Goal: Task Accomplishment & Management: Manage account settings

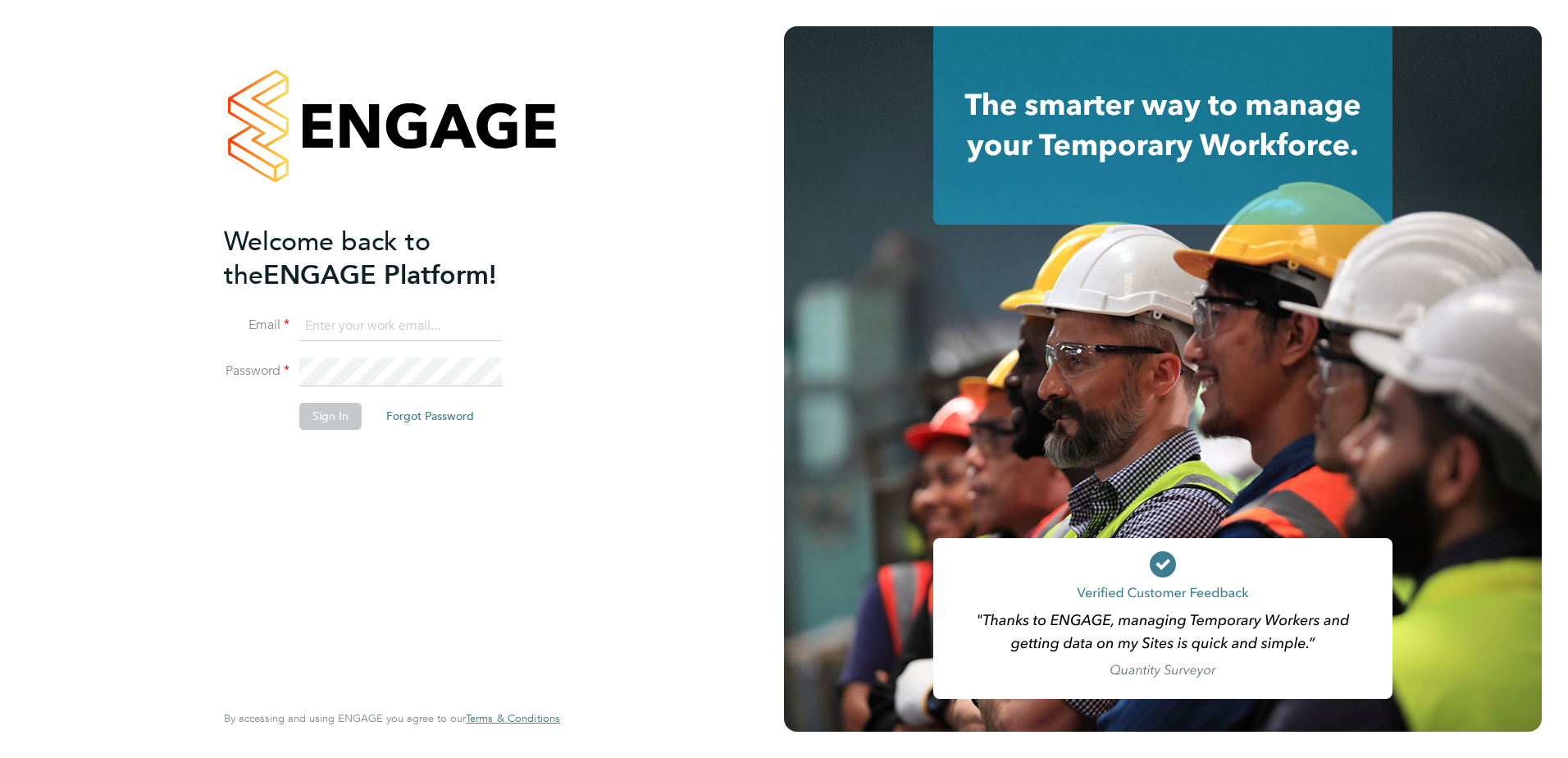
type input "[EMAIL_ADDRESS][DOMAIN_NAME]"
click at [305, 416] on button "Sign In" at bounding box center [331, 416] width 62 height 26
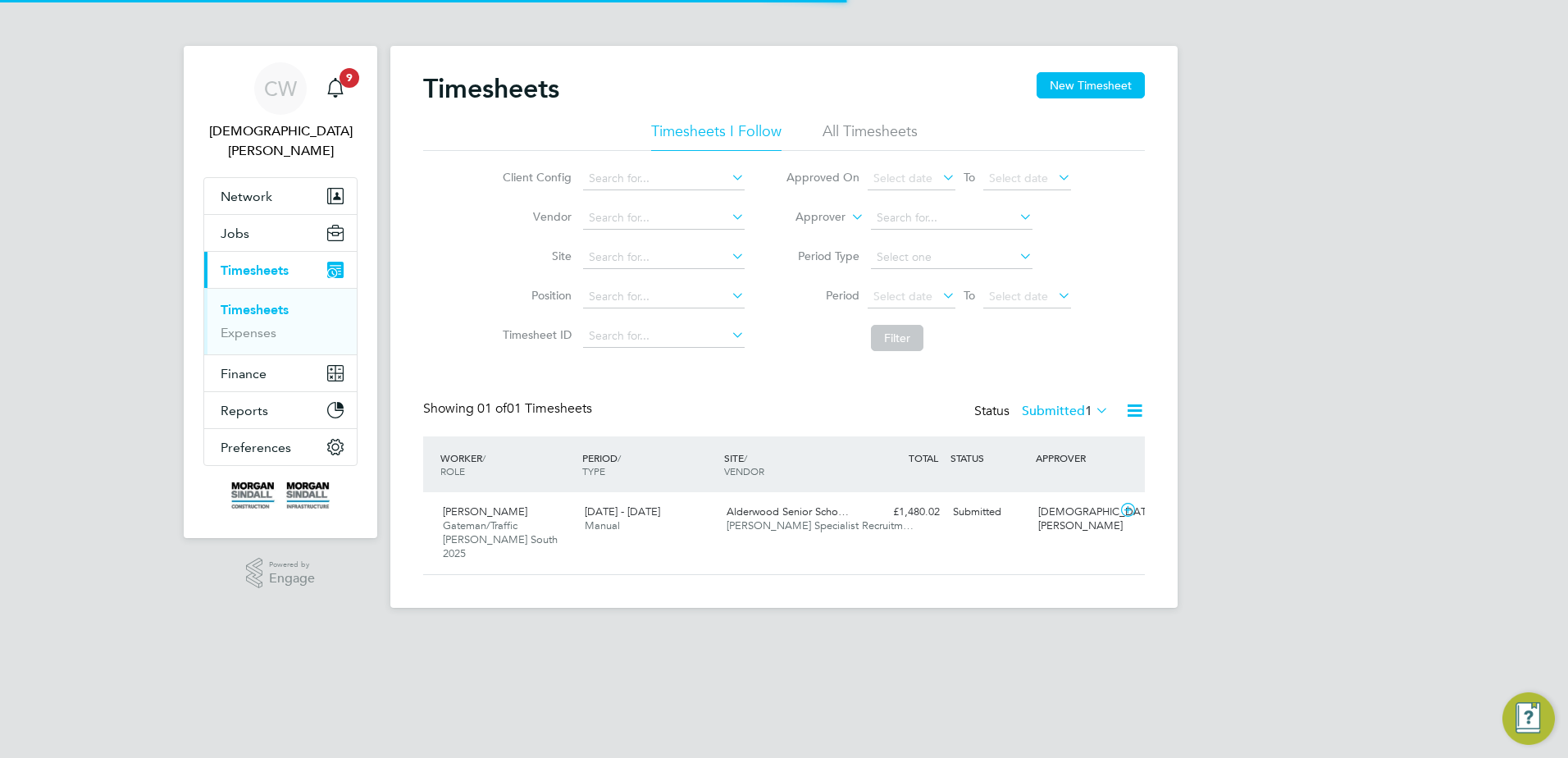
scroll to position [42, 142]
click at [615, 529] on span "Manual" at bounding box center [602, 525] width 35 height 14
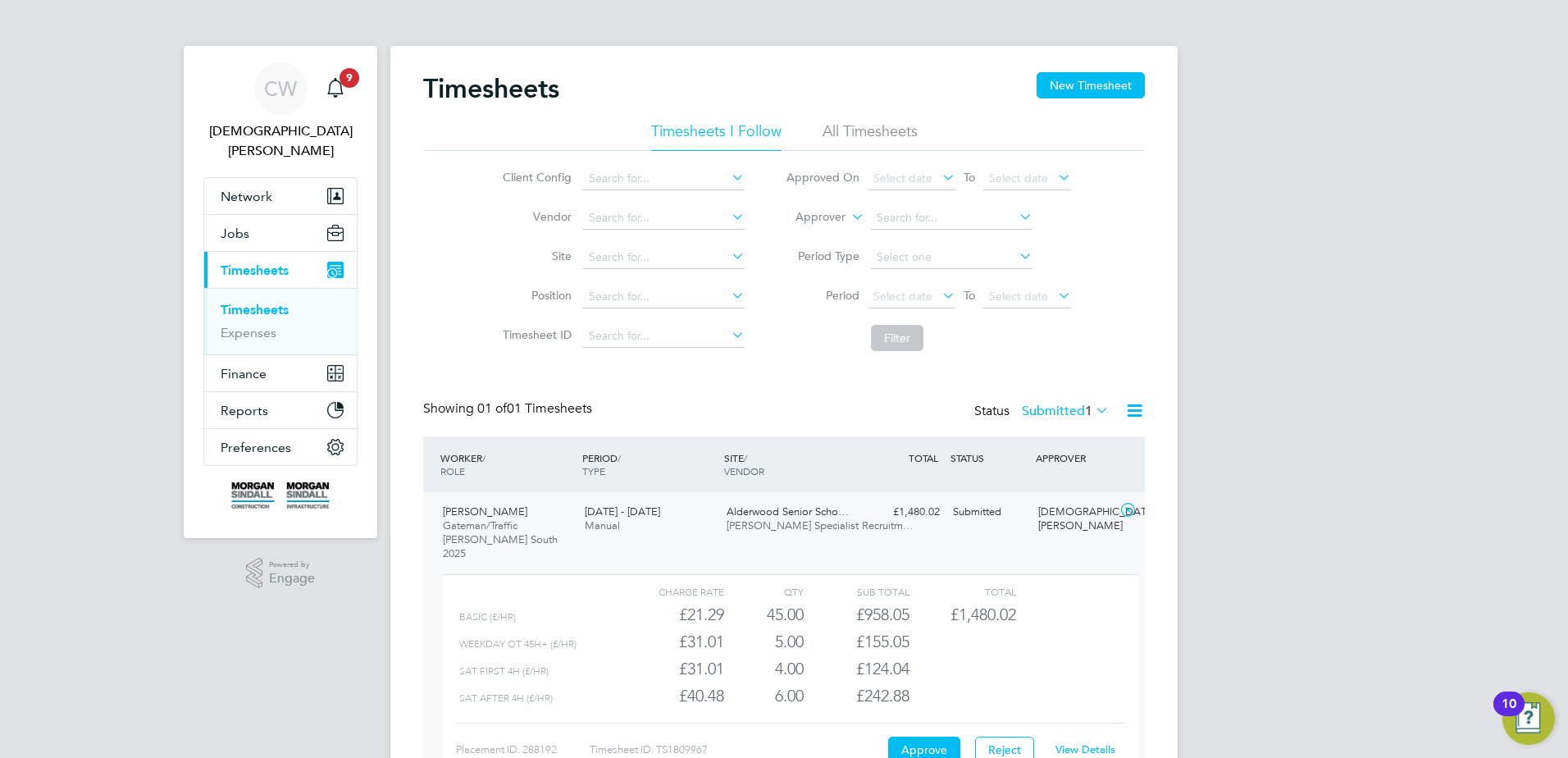
scroll to position [95, 0]
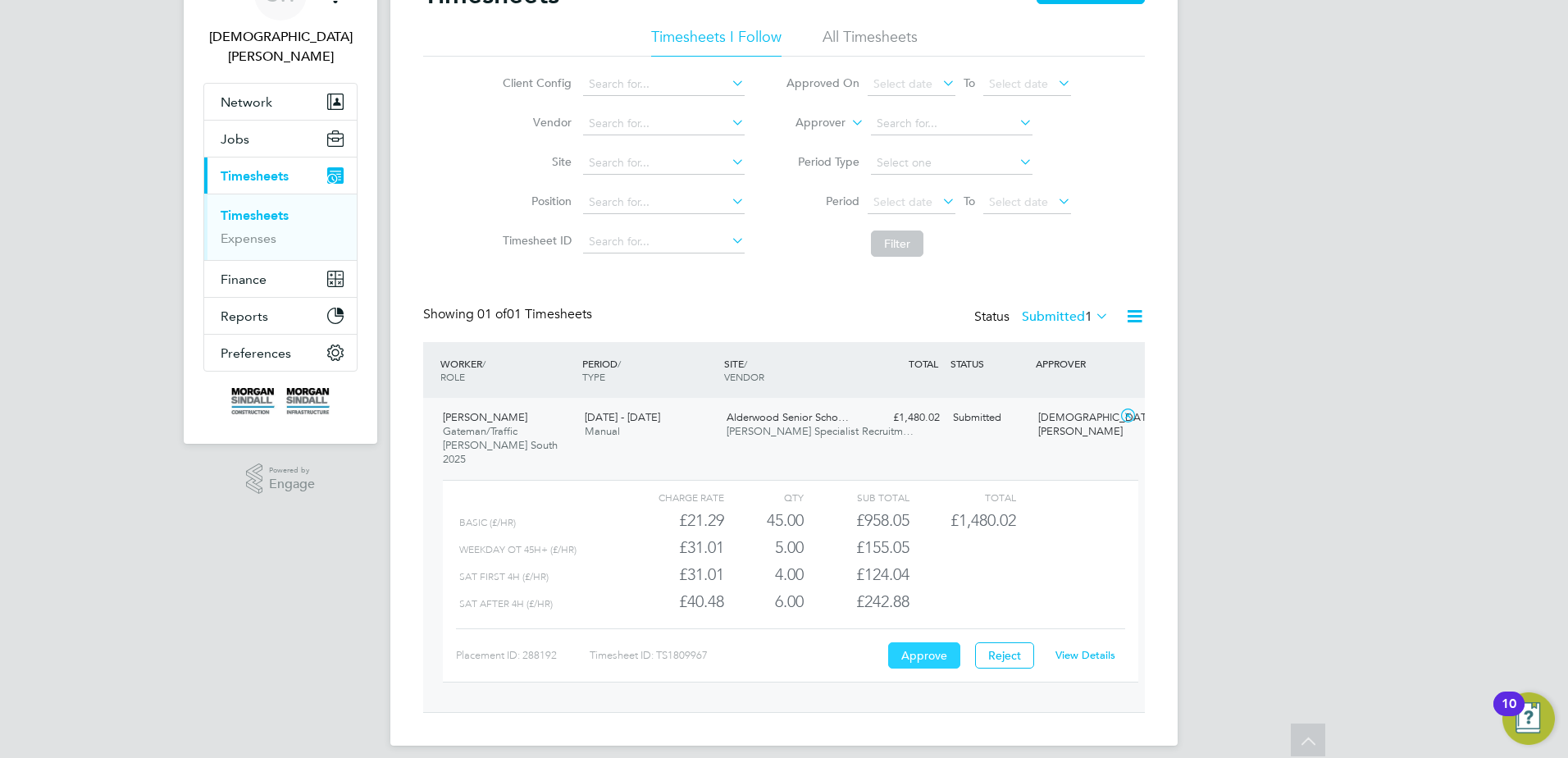
click at [910, 645] on button "Approve" at bounding box center [924, 655] width 72 height 26
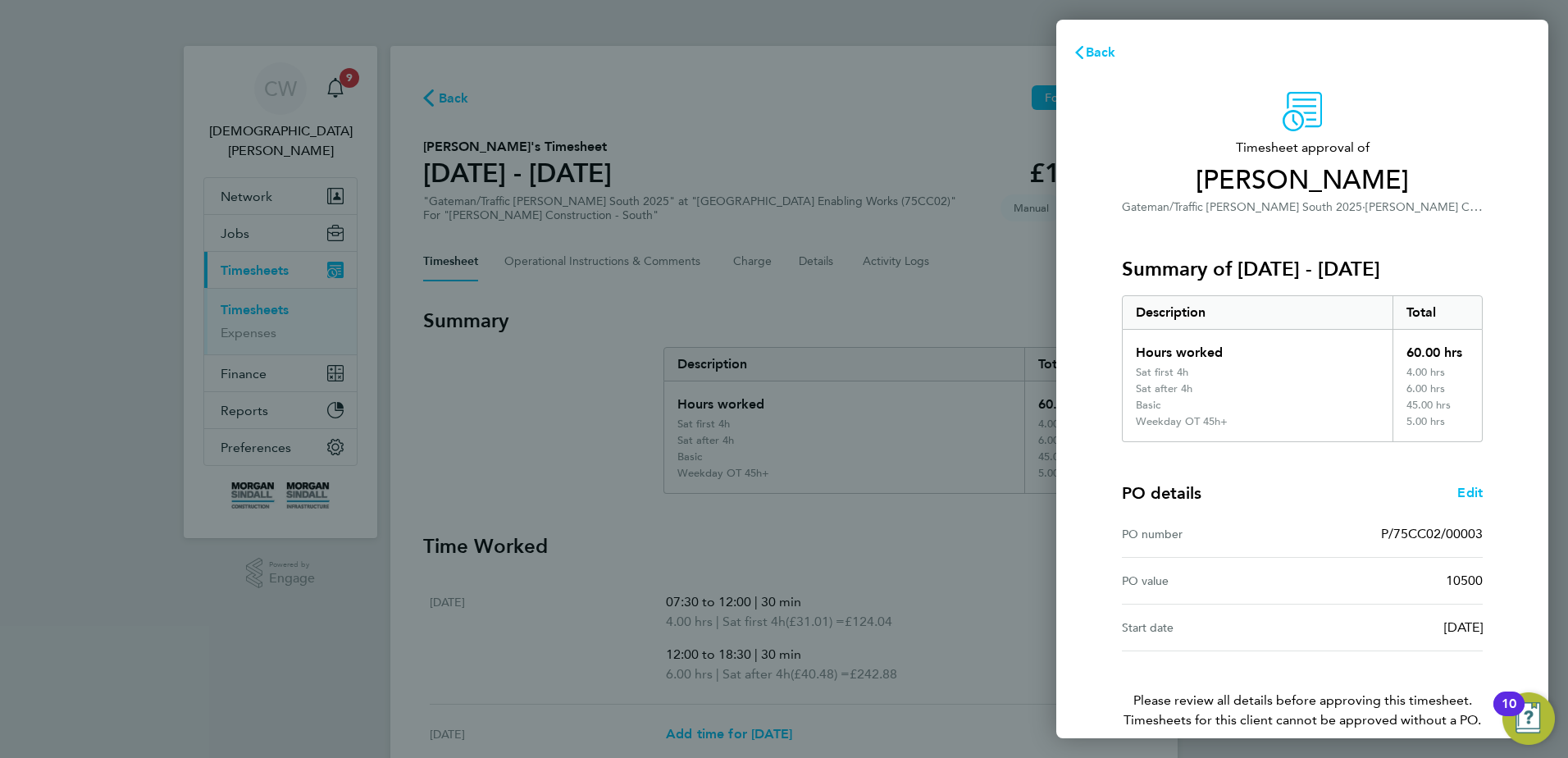
scroll to position [77, 0]
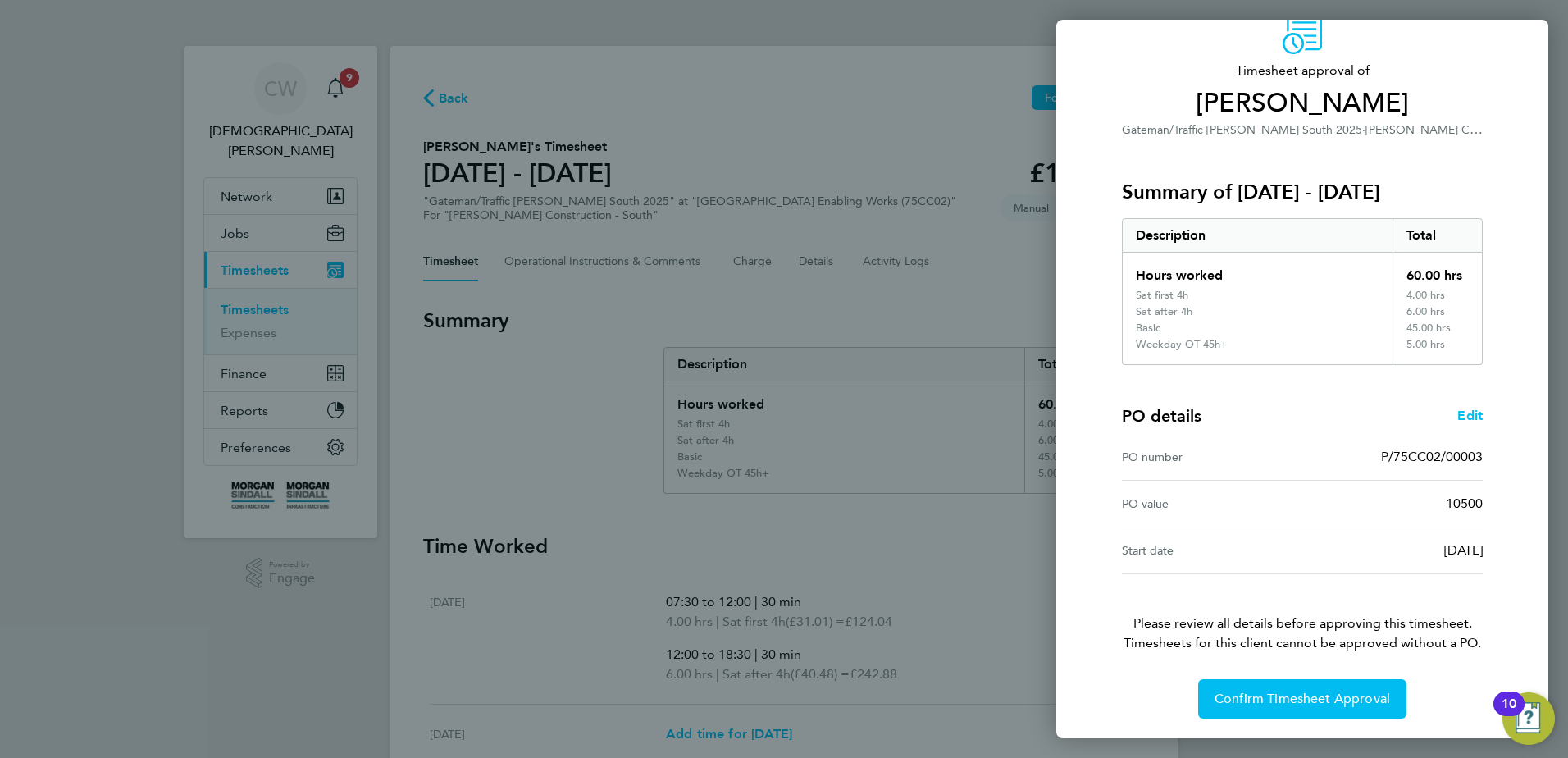
click at [922, 585] on div "Back Timesheet approval of Timothy Asoore Gateman/Traffic Marshall South 2025 ·…" at bounding box center [784, 379] width 1568 height 758
click at [1262, 703] on span "Confirm Timesheet Approval" at bounding box center [1302, 698] width 176 height 17
